Goal: Communication & Community: Participate in discussion

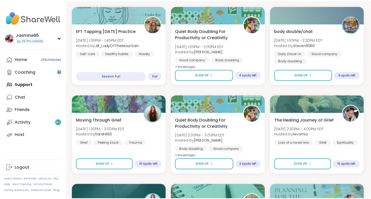
scroll to position [191, 1]
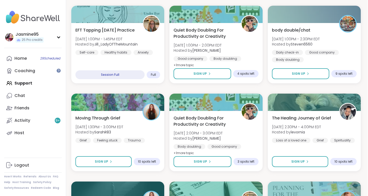
click at [299, 71] on span "Sign Up" at bounding box center [297, 73] width 13 height 5
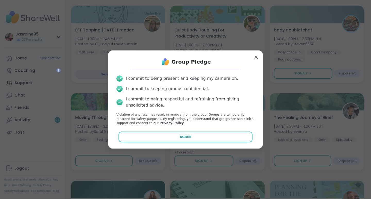
click at [186, 137] on span "Agree" at bounding box center [186, 137] width 12 height 5
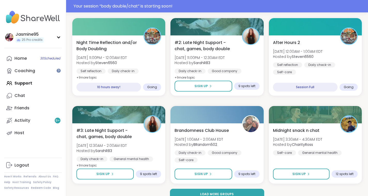
scroll to position [989, 0]
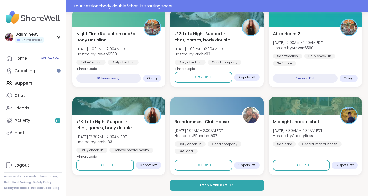
click at [213, 183] on span "Load more groups" at bounding box center [217, 185] width 34 height 5
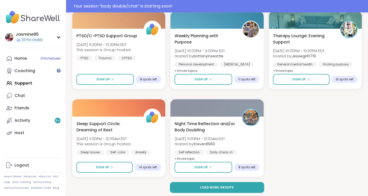
scroll to position [2033, 0]
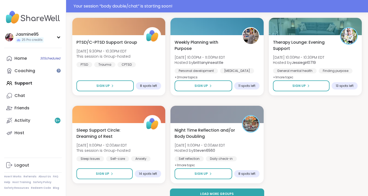
click at [166, 6] on div "Your session “ body double/chat ” is starting soon!" at bounding box center [219, 6] width 291 height 6
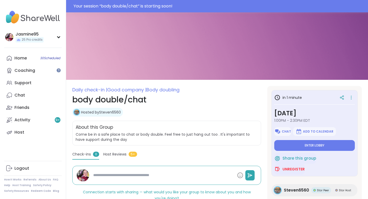
click at [319, 147] on span "Enter lobby" at bounding box center [314, 146] width 20 height 4
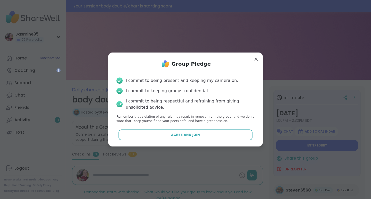
click at [191, 134] on span "Agree and Join" at bounding box center [185, 135] width 29 height 5
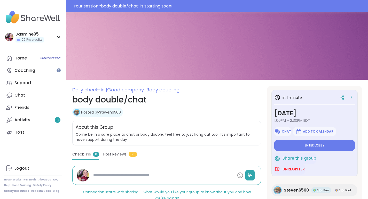
type textarea "*"
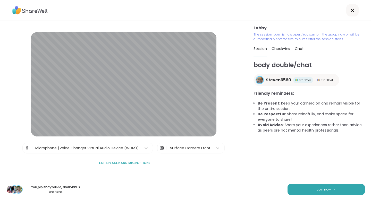
click at [340, 188] on button "Join now" at bounding box center [326, 189] width 77 height 11
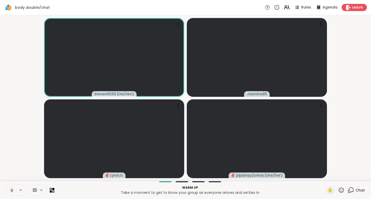
click at [14, 192] on icon at bounding box center [12, 190] width 5 height 5
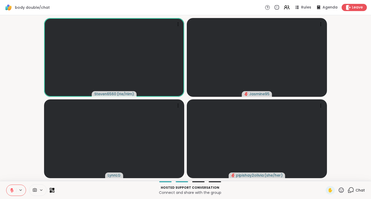
click at [12, 190] on icon at bounding box center [12, 189] width 2 height 2
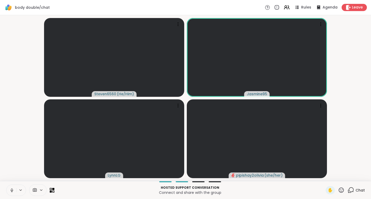
click at [13, 189] on icon at bounding box center [12, 190] width 5 height 5
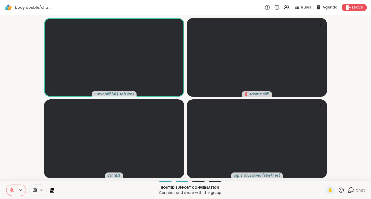
click at [339, 190] on icon at bounding box center [341, 190] width 5 height 5
click at [358, 177] on span "🎉" at bounding box center [360, 177] width 5 height 6
click at [338, 191] on icon at bounding box center [341, 190] width 6 height 6
click at [335, 176] on span "👍" at bounding box center [337, 177] width 5 height 6
click at [356, 192] on span "Chat" at bounding box center [360, 190] width 9 height 5
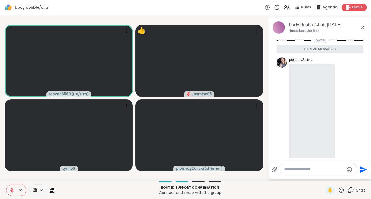
scroll to position [37, 0]
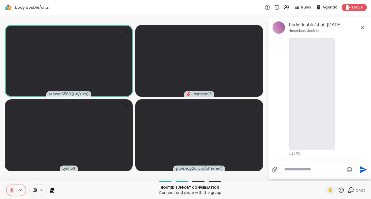
click at [314, 80] on video at bounding box center [312, 86] width 45 height 123
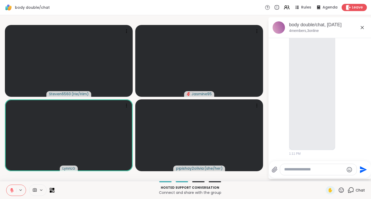
click at [348, 87] on icon at bounding box center [350, 88] width 5 height 6
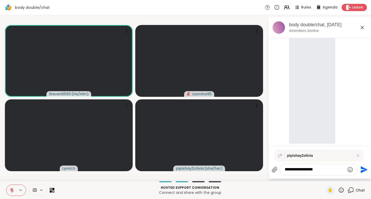
type textarea "**********"
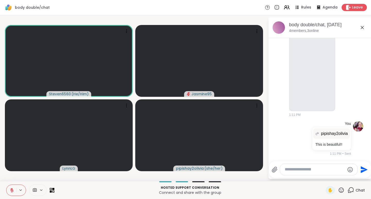
scroll to position [64, 0]
click at [306, 55] on video at bounding box center [312, 47] width 45 height 123
click at [310, 100] on video at bounding box center [312, 47] width 45 height 123
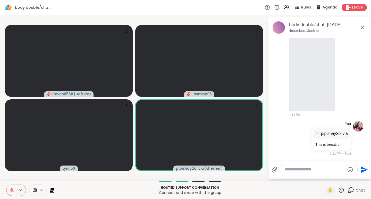
click at [12, 191] on icon at bounding box center [12, 190] width 5 height 5
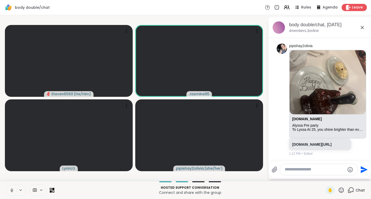
scroll to position [191, 0]
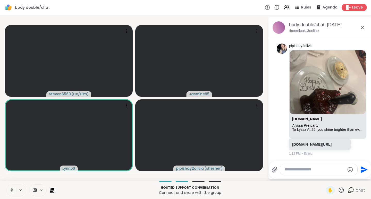
click at [10, 191] on icon at bounding box center [12, 190] width 5 height 5
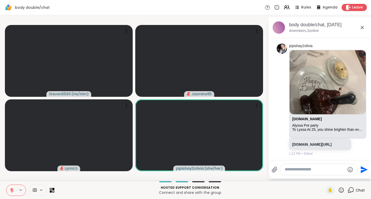
click at [338, 190] on icon at bounding box center [341, 190] width 6 height 6
click at [324, 176] on span "❤️" at bounding box center [326, 177] width 5 height 6
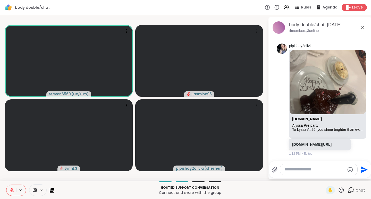
click at [11, 192] on icon at bounding box center [12, 190] width 5 height 5
click at [13, 191] on icon at bounding box center [12, 190] width 5 height 5
click at [15, 190] on button at bounding box center [11, 190] width 10 height 11
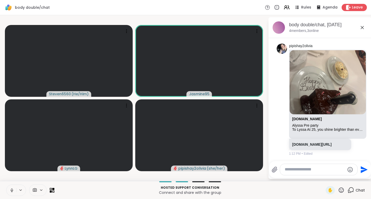
click at [11, 189] on icon at bounding box center [12, 190] width 5 height 5
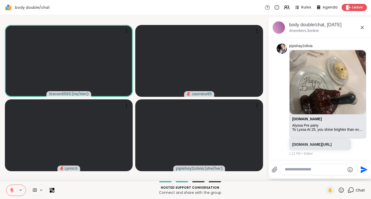
click at [13, 189] on icon at bounding box center [12, 190] width 5 height 5
click at [339, 189] on icon at bounding box center [341, 190] width 6 height 6
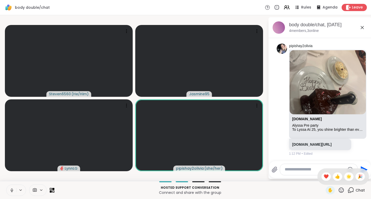
click at [324, 176] on span "❤️" at bounding box center [326, 177] width 5 height 6
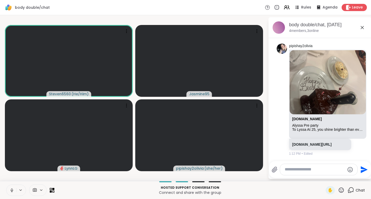
click at [339, 190] on icon at bounding box center [341, 190] width 6 height 6
click at [358, 175] on span "🎉" at bounding box center [360, 177] width 5 height 6
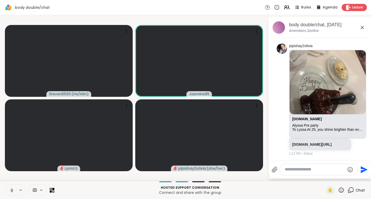
click at [13, 190] on icon at bounding box center [12, 190] width 5 height 5
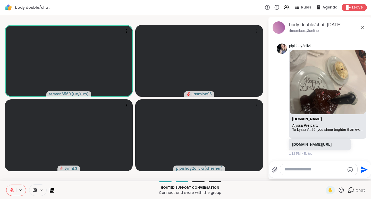
click at [339, 189] on icon at bounding box center [341, 190] width 6 height 6
click at [324, 176] on span "❤️" at bounding box center [326, 177] width 5 height 6
click at [299, 173] on div at bounding box center [318, 169] width 77 height 11
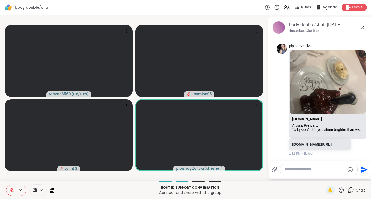
click at [289, 169] on textarea "Type your message" at bounding box center [315, 169] width 60 height 5
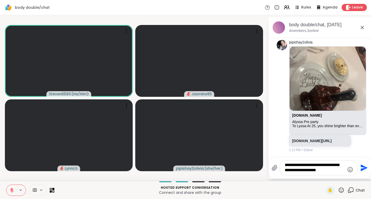
type textarea "**********"
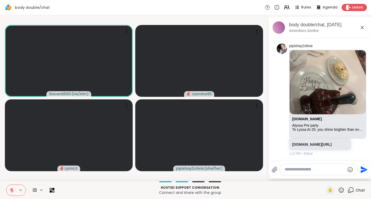
scroll to position [229, 0]
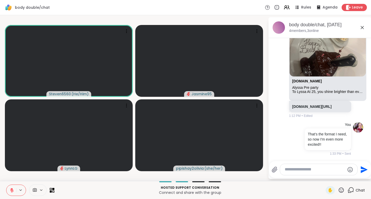
click at [13, 190] on icon at bounding box center [12, 191] width 4 height 4
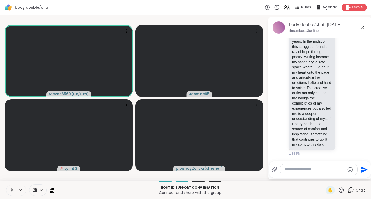
scroll to position [575, 0]
click at [14, 189] on icon at bounding box center [12, 190] width 5 height 5
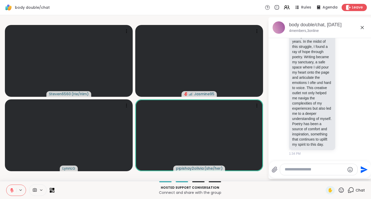
click at [12, 189] on icon at bounding box center [12, 189] width 2 height 2
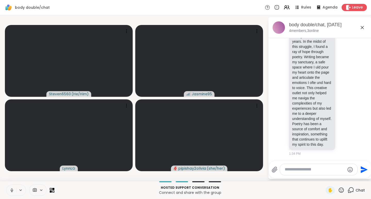
click at [10, 190] on icon at bounding box center [12, 190] width 5 height 5
click at [297, 170] on textarea "Type your message" at bounding box center [315, 169] width 60 height 5
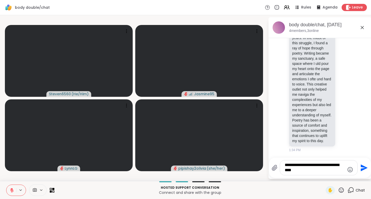
type textarea "**********"
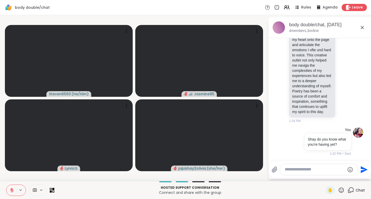
scroll to position [616, 0]
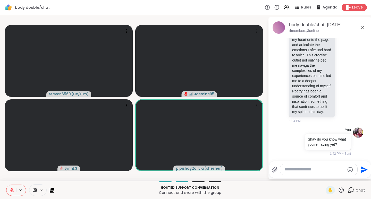
click at [13, 190] on icon at bounding box center [12, 191] width 4 height 4
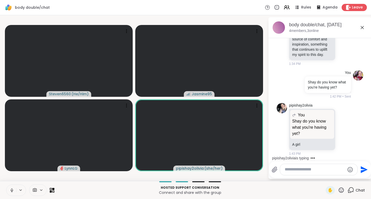
click at [11, 191] on icon at bounding box center [12, 190] width 5 height 5
click at [348, 127] on icon at bounding box center [350, 129] width 5 height 6
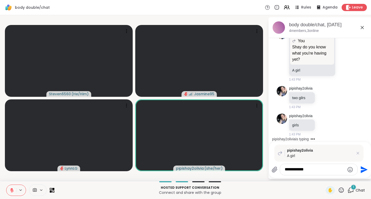
scroll to position [747, 0]
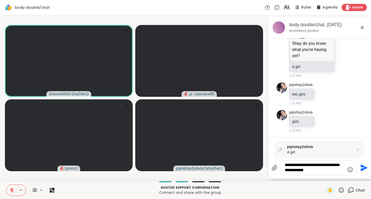
type textarea "**********"
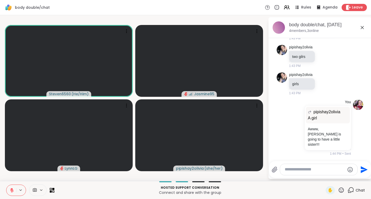
click at [340, 189] on icon at bounding box center [341, 190] width 6 height 6
click at [324, 175] on div "❤️" at bounding box center [326, 177] width 9 height 8
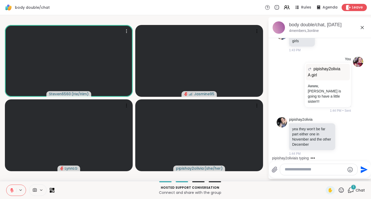
scroll to position [826, 0]
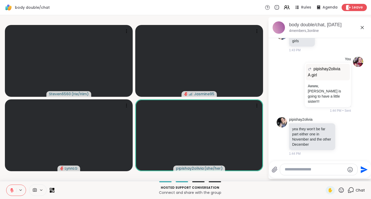
click at [13, 188] on button at bounding box center [11, 190] width 10 height 11
click at [11, 189] on icon at bounding box center [11, 190] width 1 height 2
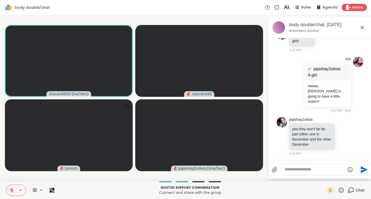
click at [14, 188] on icon at bounding box center [12, 190] width 5 height 5
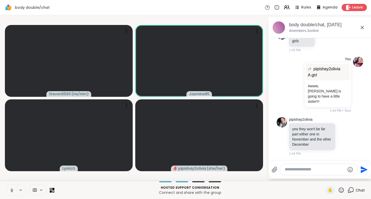
click at [338, 191] on icon at bounding box center [341, 190] width 6 height 6
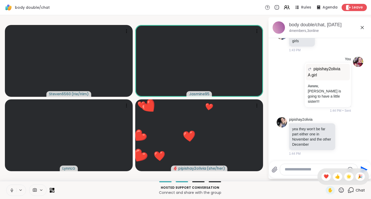
click at [324, 177] on span "❤️" at bounding box center [326, 177] width 5 height 6
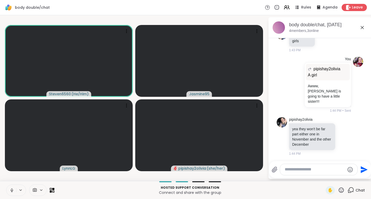
click at [339, 190] on icon at bounding box center [341, 190] width 6 height 6
click at [324, 176] on span "❤️" at bounding box center [326, 177] width 5 height 6
click at [338, 189] on icon at bounding box center [341, 190] width 6 height 6
click at [335, 177] on span "👍" at bounding box center [337, 177] width 5 height 6
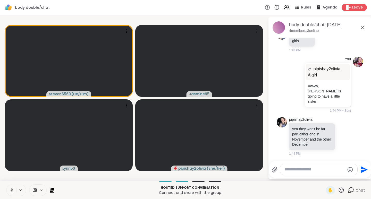
click at [338, 191] on icon at bounding box center [341, 190] width 6 height 6
click at [324, 178] on span "❤️" at bounding box center [326, 177] width 5 height 6
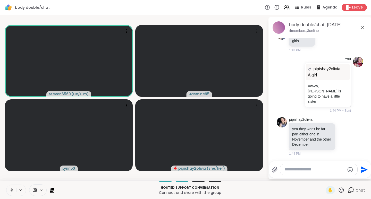
click at [338, 190] on icon at bounding box center [341, 190] width 6 height 6
click at [333, 176] on div "👍" at bounding box center [337, 177] width 9 height 8
click at [10, 191] on icon at bounding box center [12, 190] width 5 height 5
click at [339, 188] on icon at bounding box center [341, 190] width 5 height 5
click at [324, 176] on span "❤️" at bounding box center [326, 177] width 5 height 6
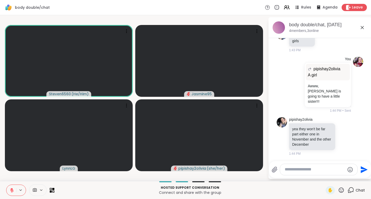
click at [10, 191] on icon at bounding box center [12, 190] width 5 height 5
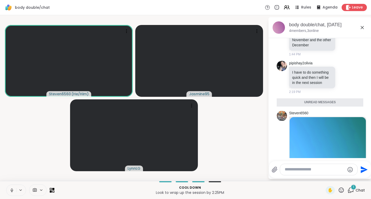
scroll to position [924, 0]
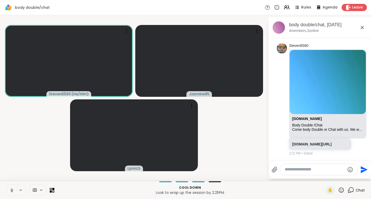
click at [352, 5] on span "Leave" at bounding box center [357, 7] width 11 height 5
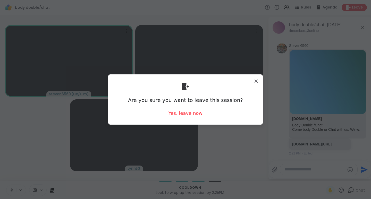
click at [189, 113] on div "Yes, leave now" at bounding box center [186, 113] width 34 height 6
